Goal: Check status: Check status

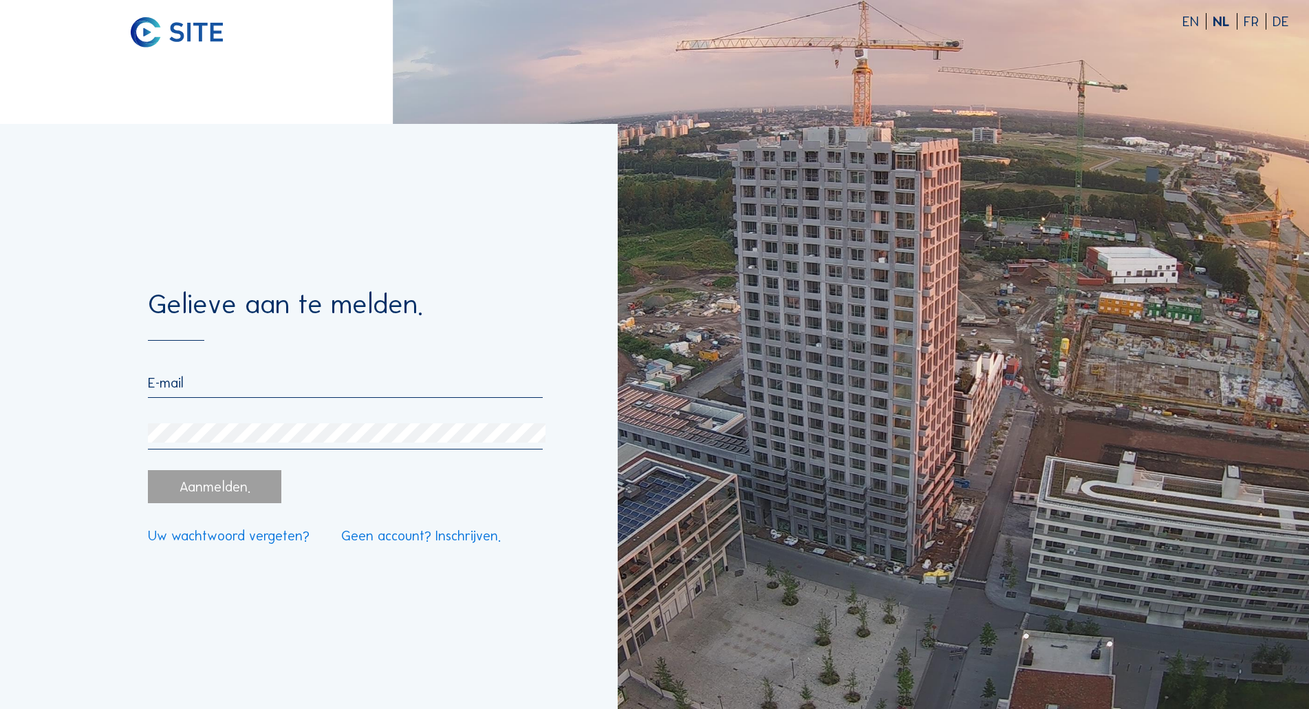
type input "[EMAIL_ADDRESS][DOMAIN_NAME]"
click at [249, 481] on div "Aanmelden." at bounding box center [214, 486] width 133 height 33
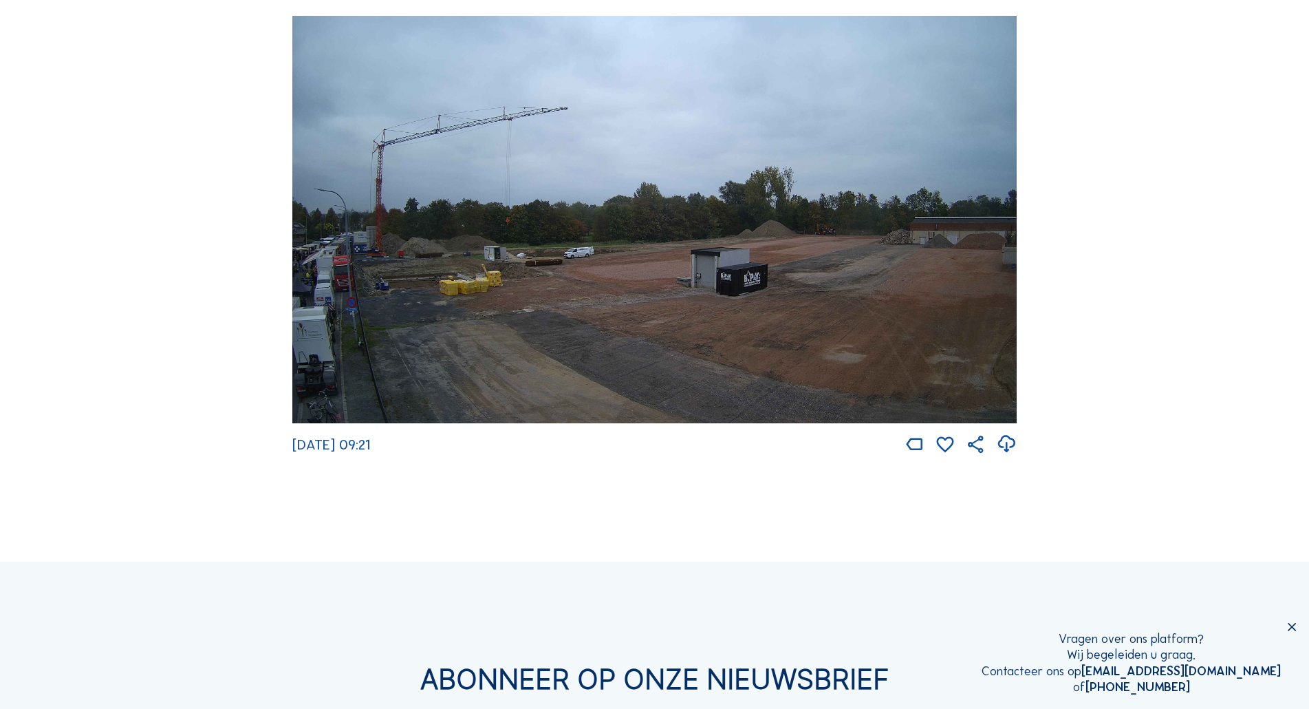
scroll to position [138, 0]
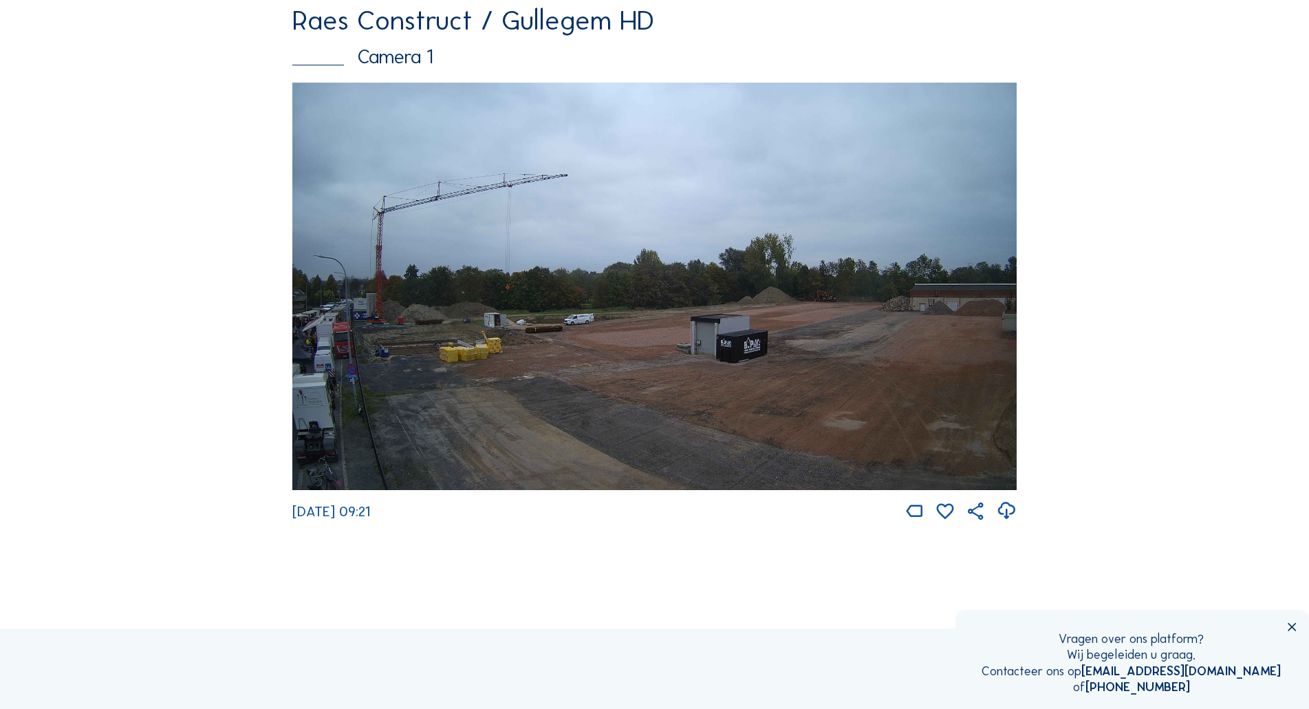
click at [503, 349] on img at bounding box center [654, 286] width 724 height 407
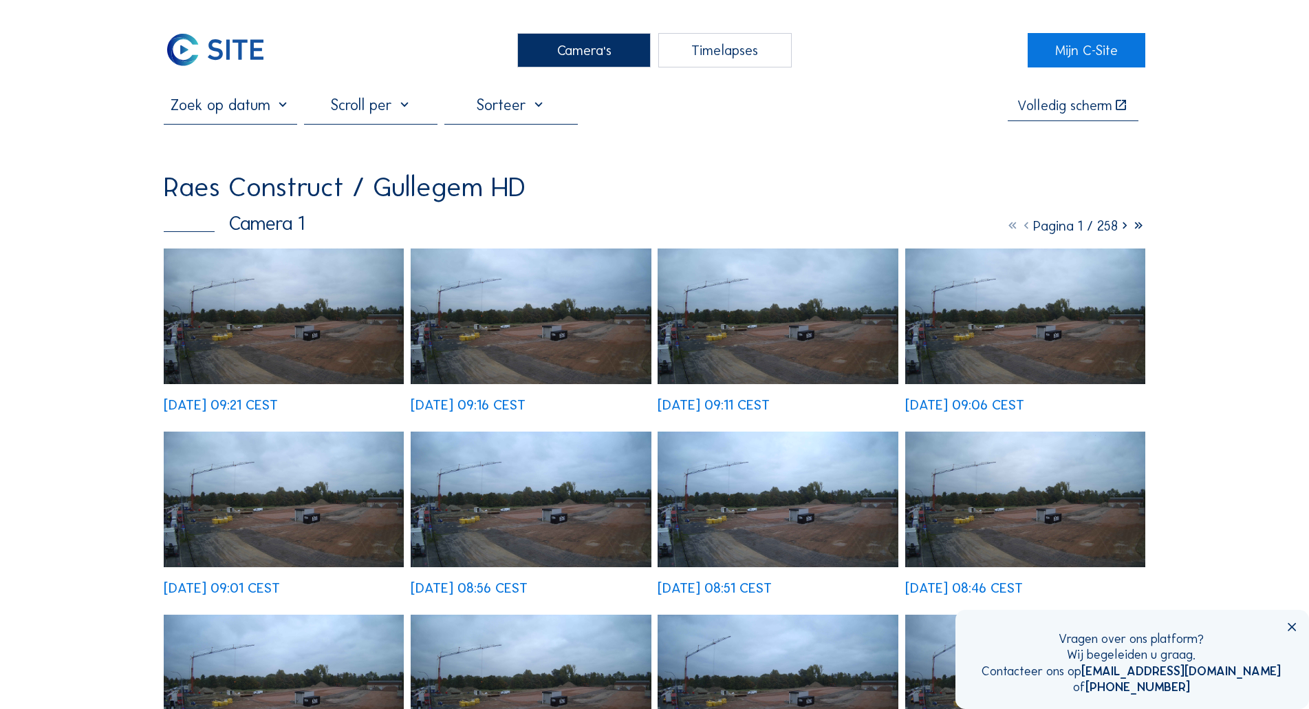
click at [310, 323] on img at bounding box center [284, 316] width 240 height 136
